Goal: Transaction & Acquisition: Purchase product/service

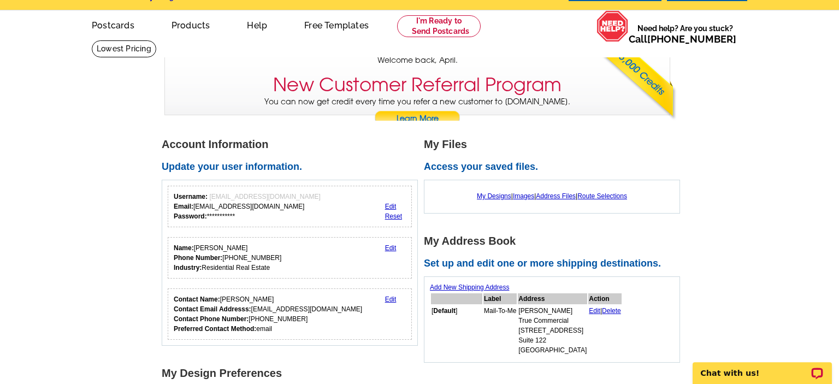
scroll to position [57, 0]
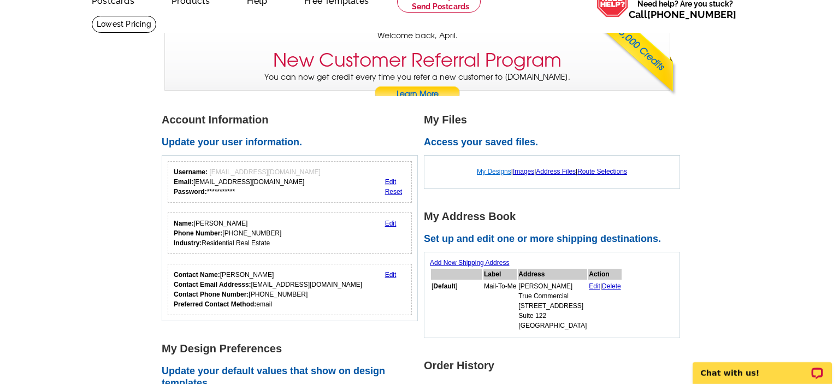
click at [492, 171] on link "My Designs" at bounding box center [494, 172] width 34 height 8
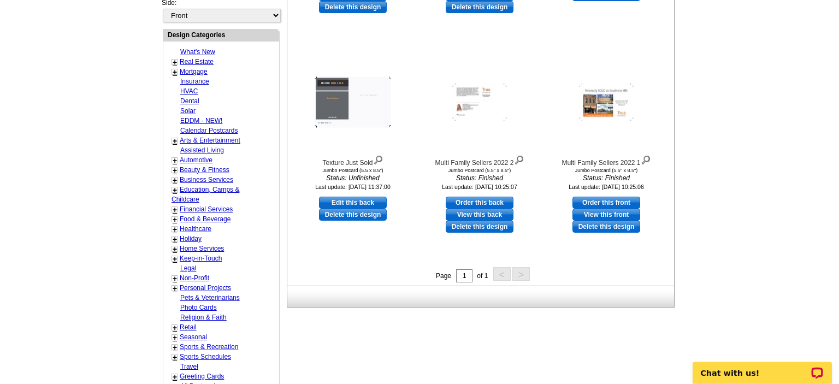
scroll to position [288, 0]
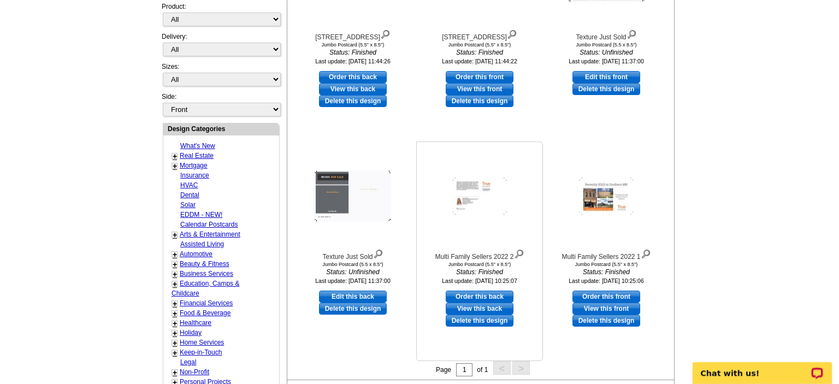
click at [466, 190] on img at bounding box center [479, 196] width 55 height 38
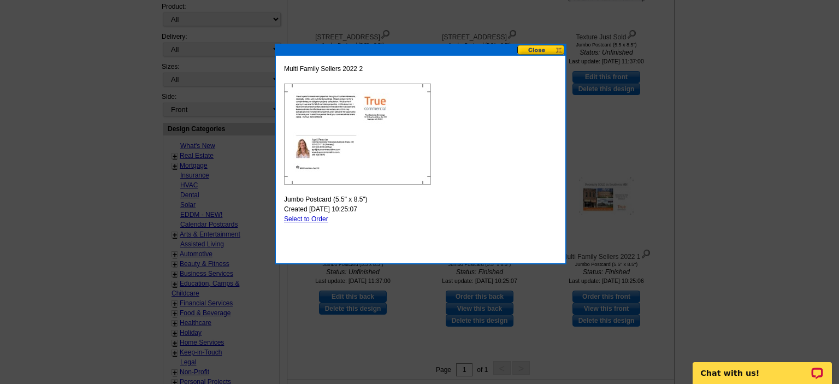
click at [310, 216] on link "Select to Order" at bounding box center [306, 219] width 44 height 8
select select "2"
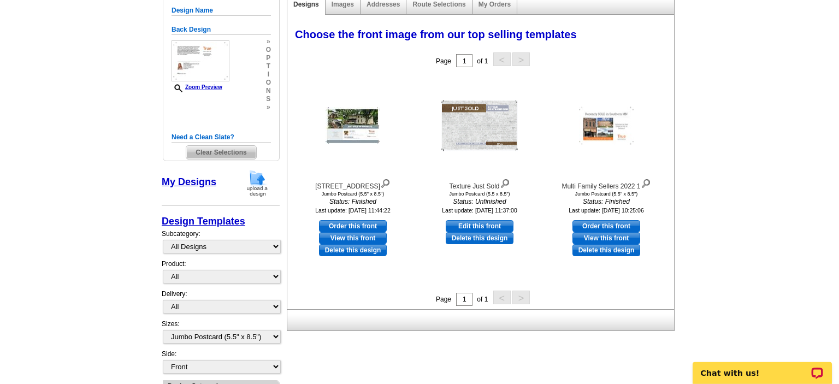
scroll to position [115, 0]
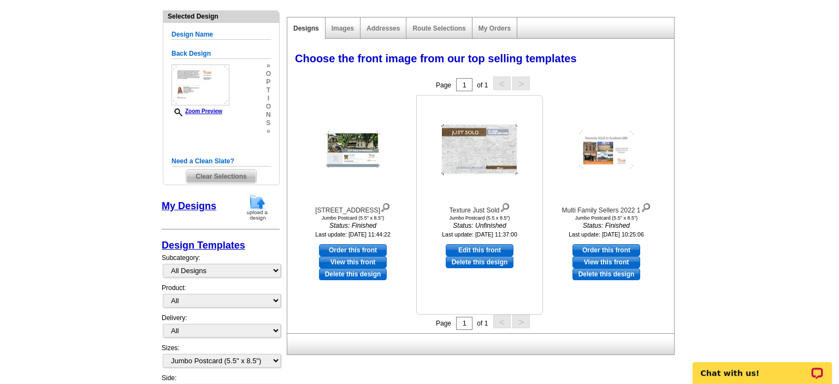
click at [464, 246] on link "Edit this front" at bounding box center [480, 250] width 68 height 12
select select "back"
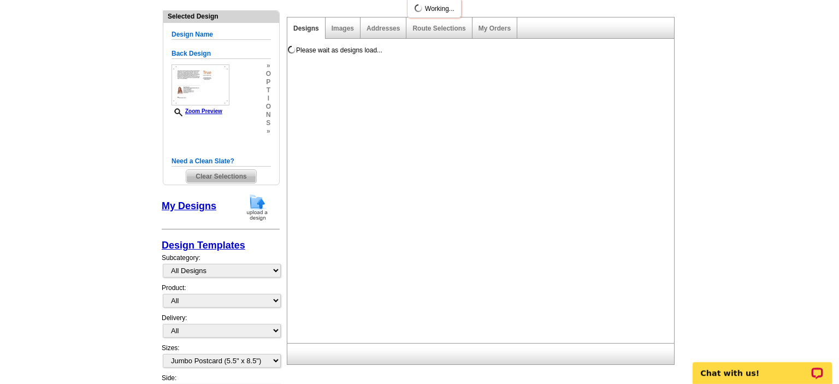
scroll to position [0, 0]
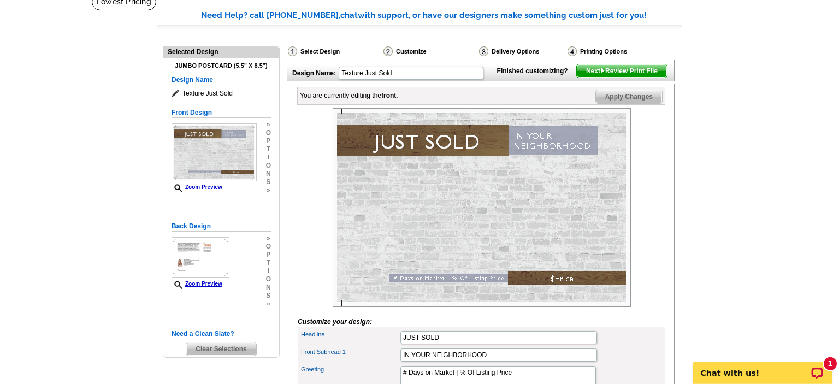
scroll to position [44, 0]
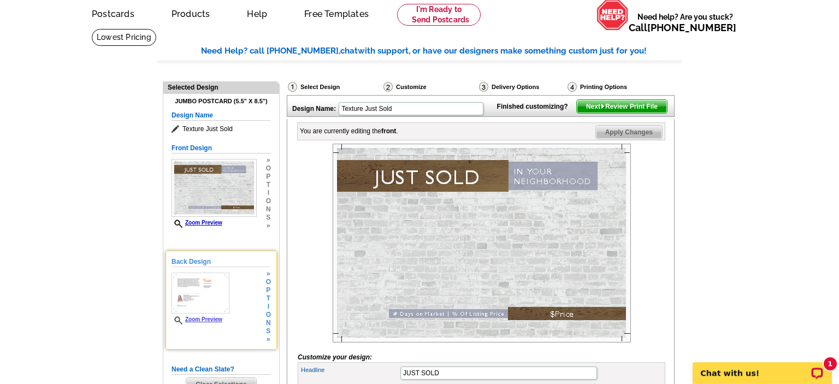
click at [257, 302] on div "Back Design Zoom Preview » o p t i o n s »" at bounding box center [220, 300] width 99 height 87
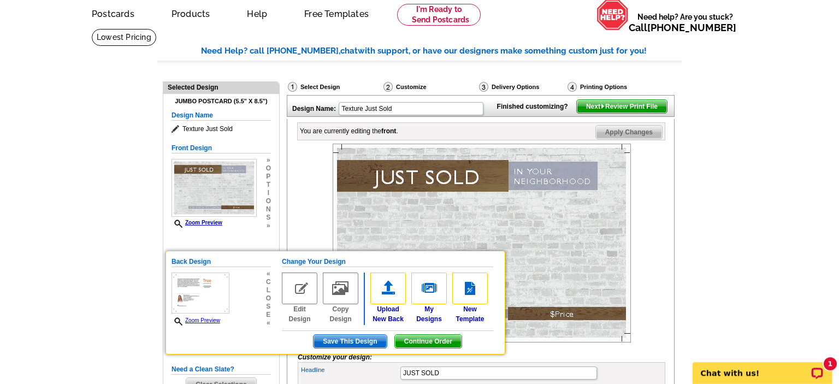
click at [64, 187] on main "Need Help? call 800-260-5887, chat with support, or have our designers make som…" at bounding box center [419, 311] width 839 height 567
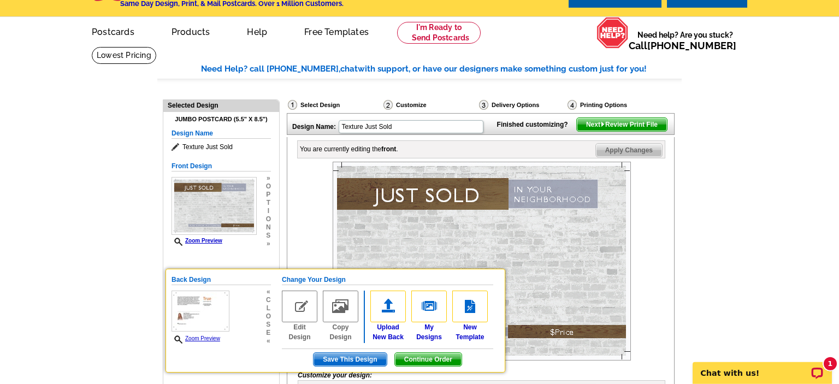
scroll to position [0, 0]
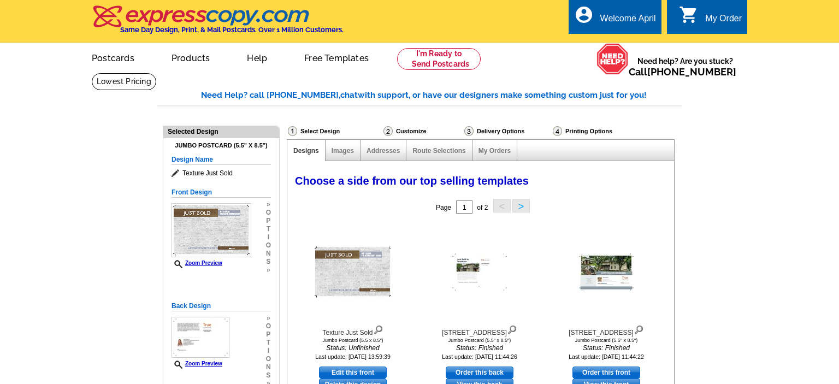
select select "1"
select select "2"
click at [412, 130] on div "Customize" at bounding box center [422, 133] width 81 height 14
select select "1"
select select "2"
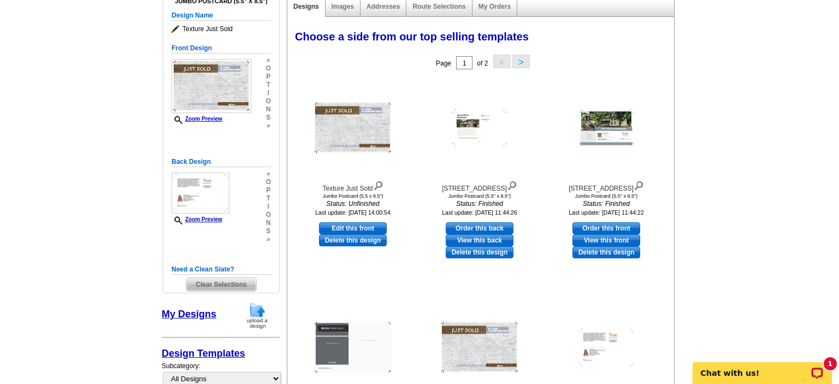
scroll to position [57, 0]
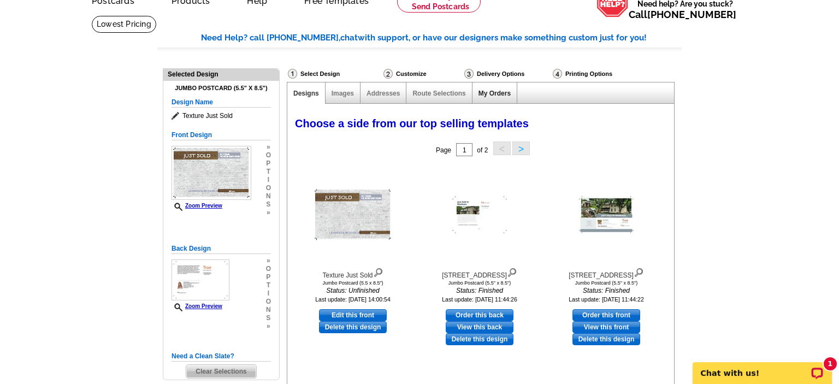
click at [506, 97] on link "My Orders" at bounding box center [494, 94] width 32 height 8
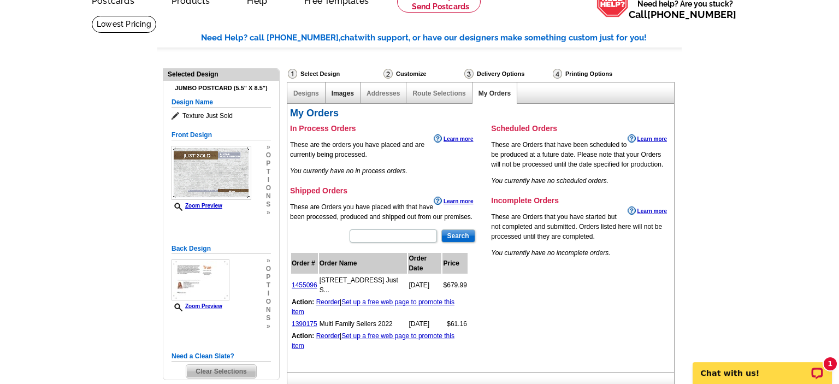
click at [341, 96] on link "Images" at bounding box center [342, 94] width 22 height 8
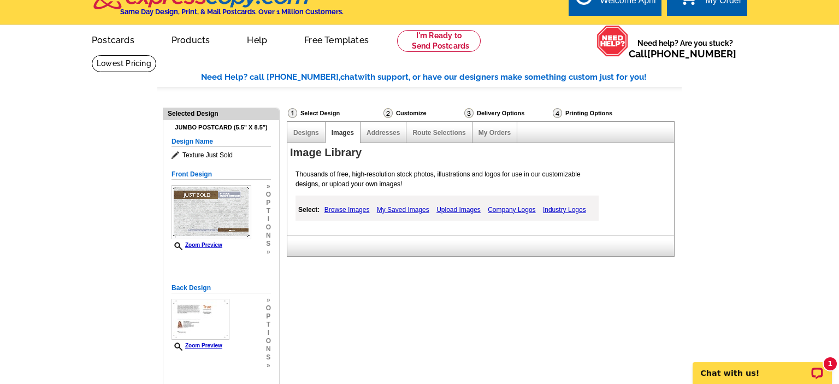
scroll to position [0, 0]
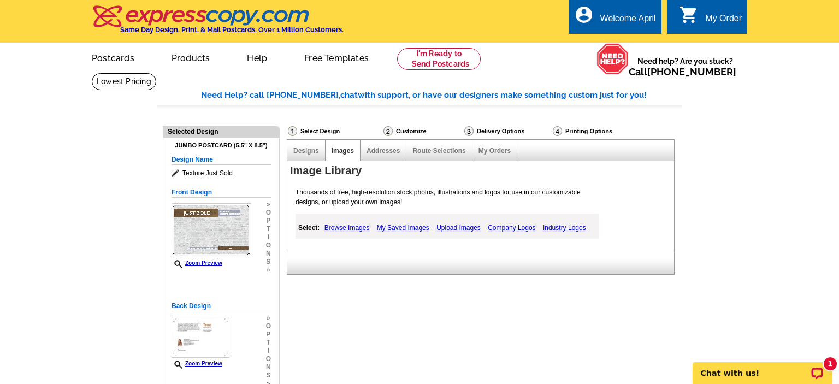
click at [298, 147] on div "Designs" at bounding box center [306, 150] width 38 height 21
click at [296, 154] on link "Designs" at bounding box center [306, 151] width 26 height 8
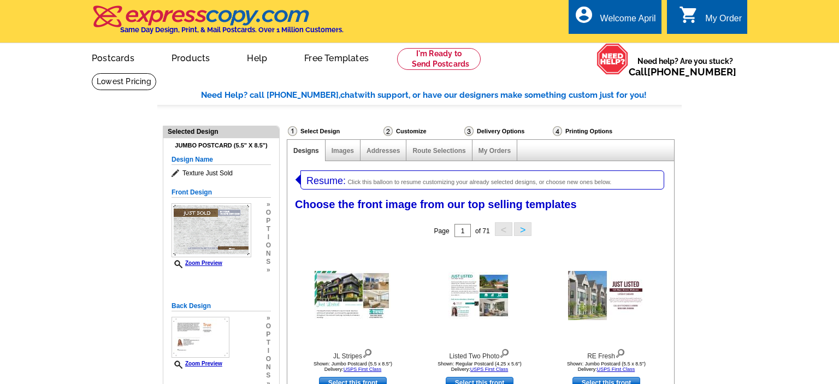
select select "785"
select select "1"
select select "2"
